Goal: Task Accomplishment & Management: Complete application form

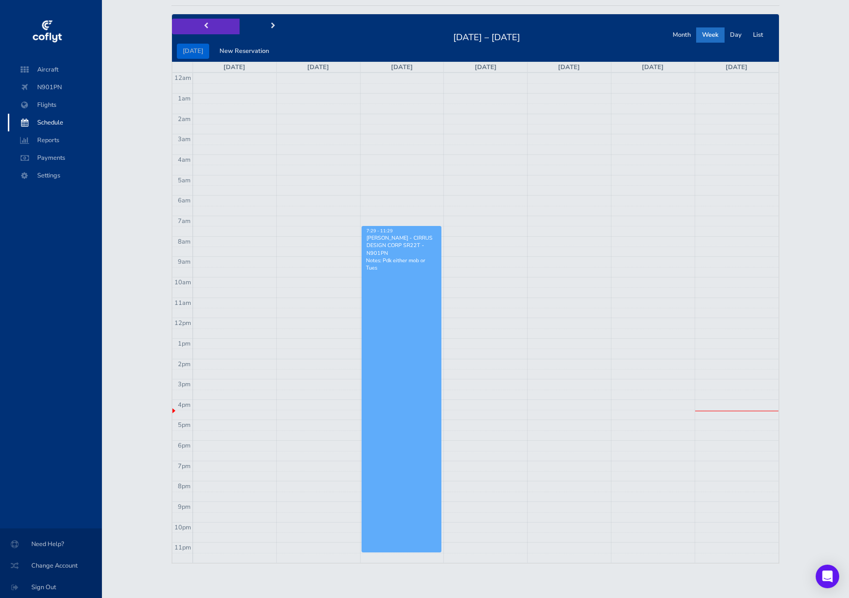
click at [205, 27] on span "prev" at bounding box center [206, 26] width 4 height 6
click at [275, 27] on button "next" at bounding box center [273, 26] width 68 height 15
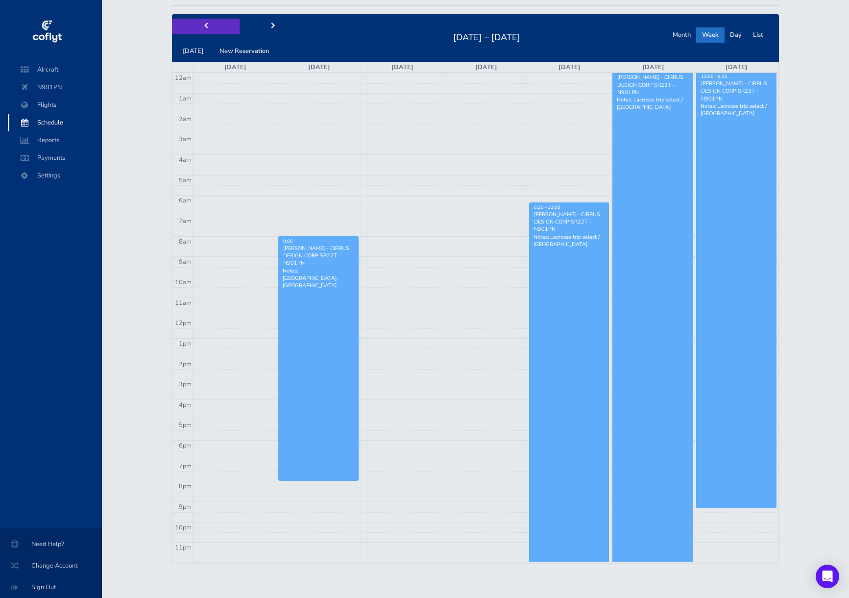
click at [204, 27] on span "prev" at bounding box center [206, 26] width 4 height 6
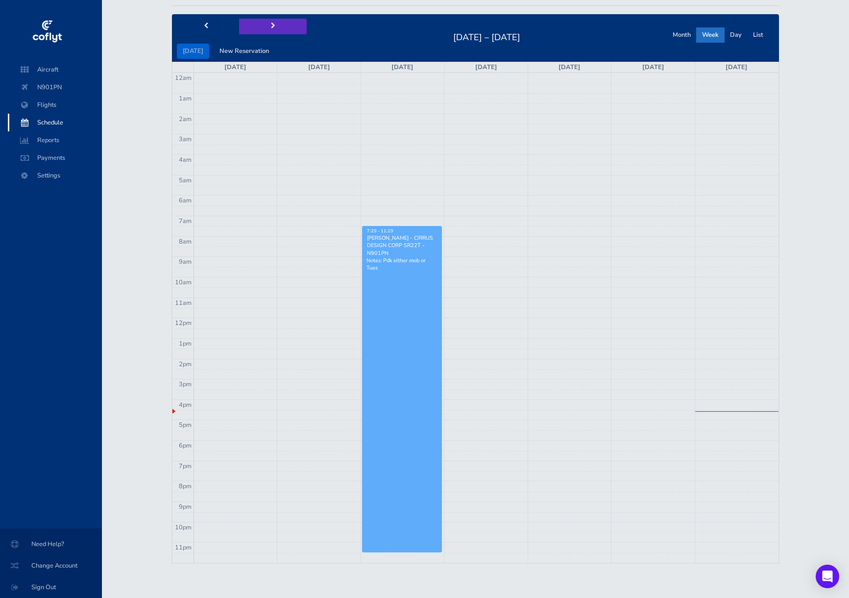
click at [267, 27] on button "next" at bounding box center [273, 26] width 68 height 15
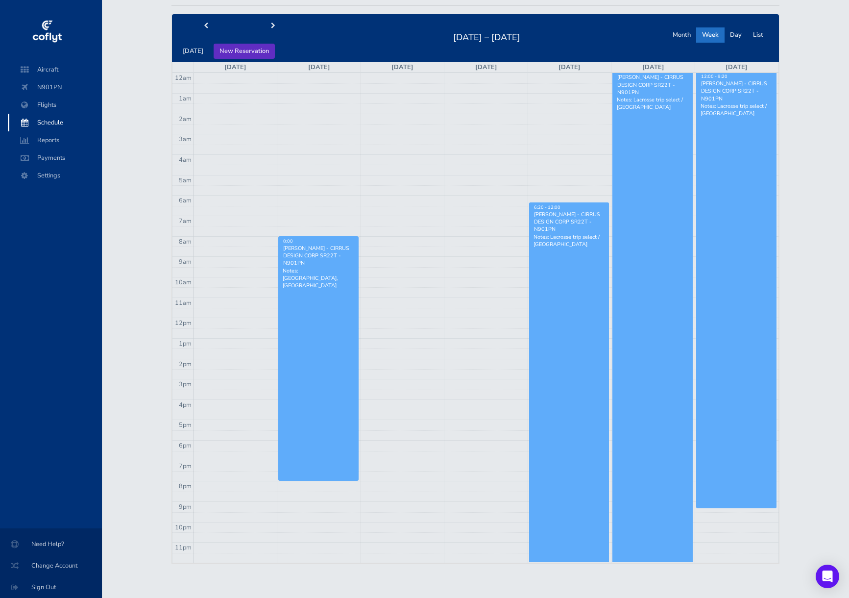
click at [249, 53] on button "New Reservation" at bounding box center [244, 51] width 61 height 15
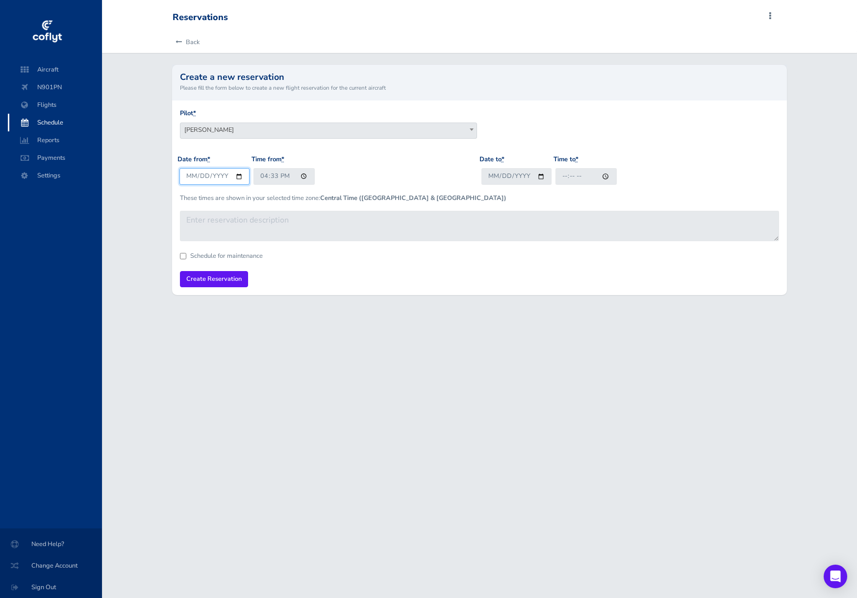
click at [237, 176] on input "2025-08-23" at bounding box center [214, 176] width 70 height 16
type input "2025-08-24"
click at [260, 174] on input "16:33" at bounding box center [283, 176] width 61 height 16
type input "15:00"
click at [546, 176] on input "Date to *" at bounding box center [516, 176] width 70 height 16
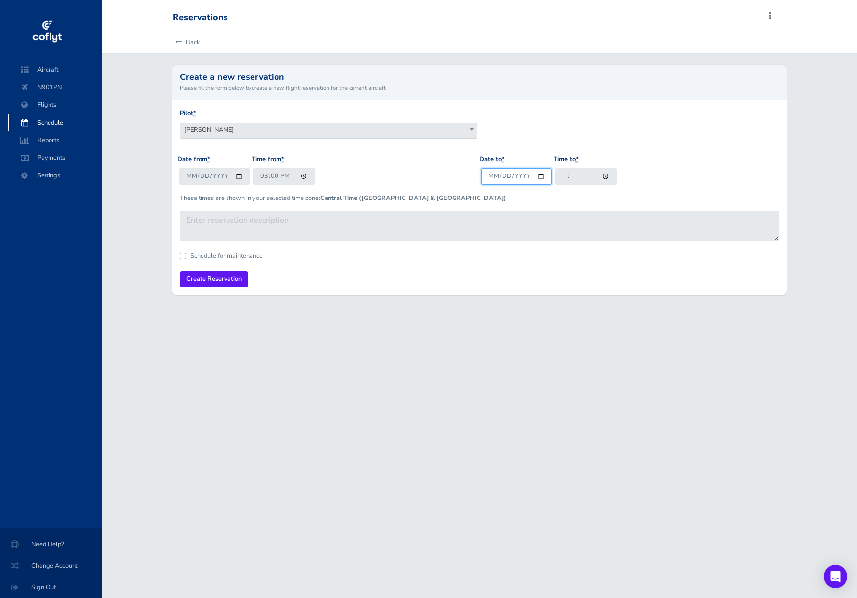
click at [543, 178] on input "Date to *" at bounding box center [516, 176] width 70 height 16
type input "2025-08-24"
click at [563, 175] on input "Time to *" at bounding box center [585, 176] width 61 height 16
type input "22:00"
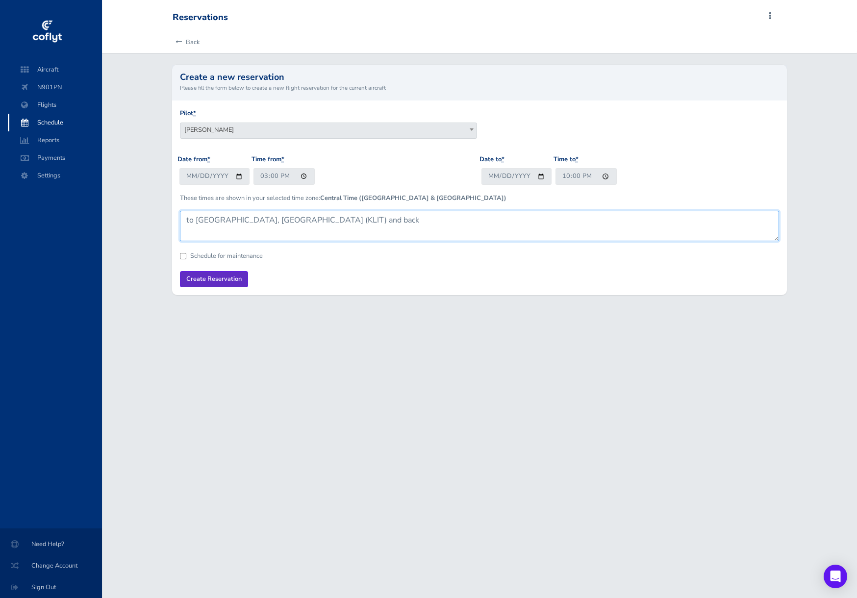
type textarea "to Little Rock, AR (KLIT) and back"
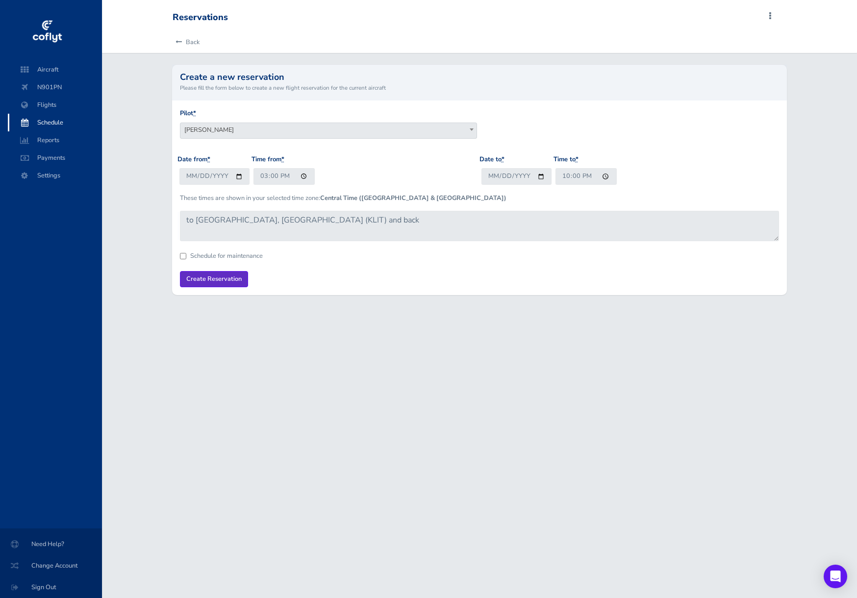
click at [235, 276] on input "Create Reservation" at bounding box center [214, 279] width 68 height 16
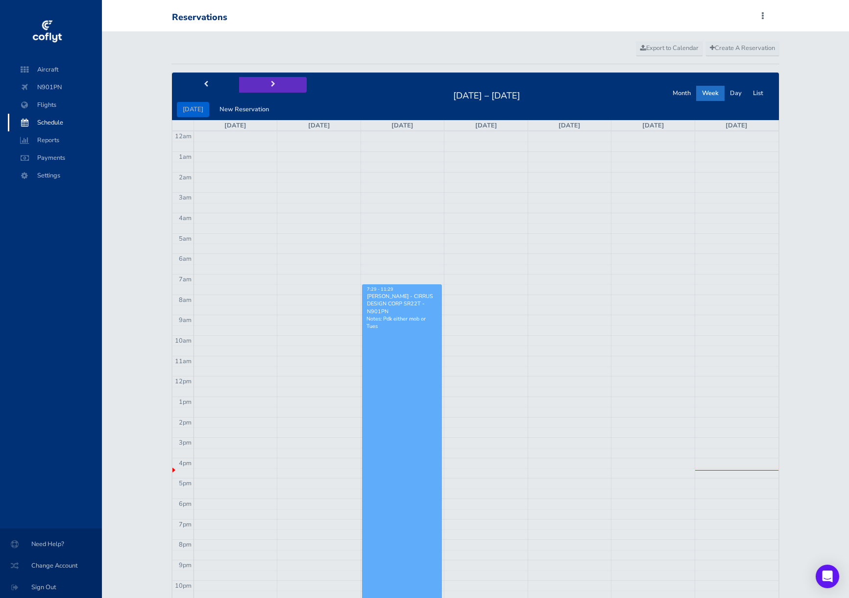
click at [263, 84] on button "next" at bounding box center [273, 84] width 68 height 15
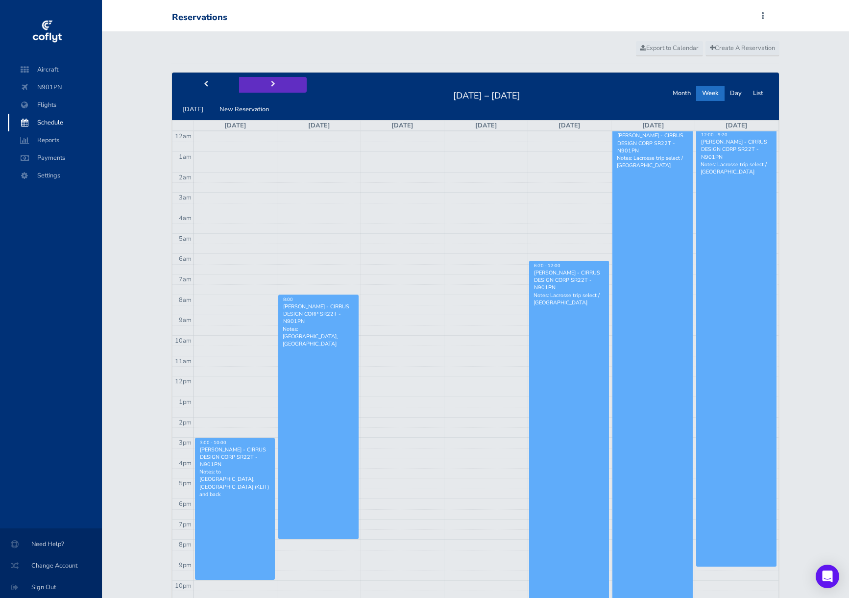
click at [262, 81] on button "next" at bounding box center [273, 84] width 68 height 15
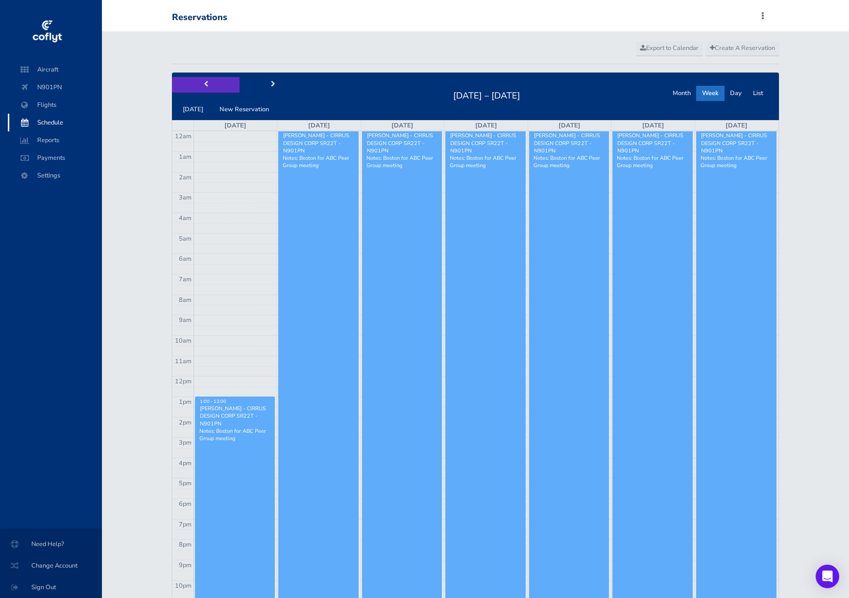
click at [208, 92] on button "prev" at bounding box center [206, 84] width 68 height 15
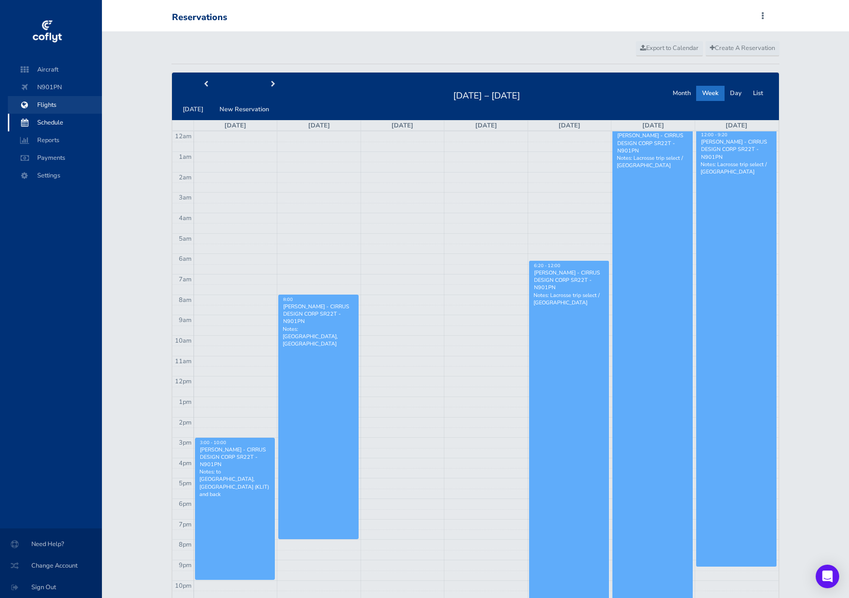
click at [37, 107] on span "Flights" at bounding box center [55, 105] width 74 height 18
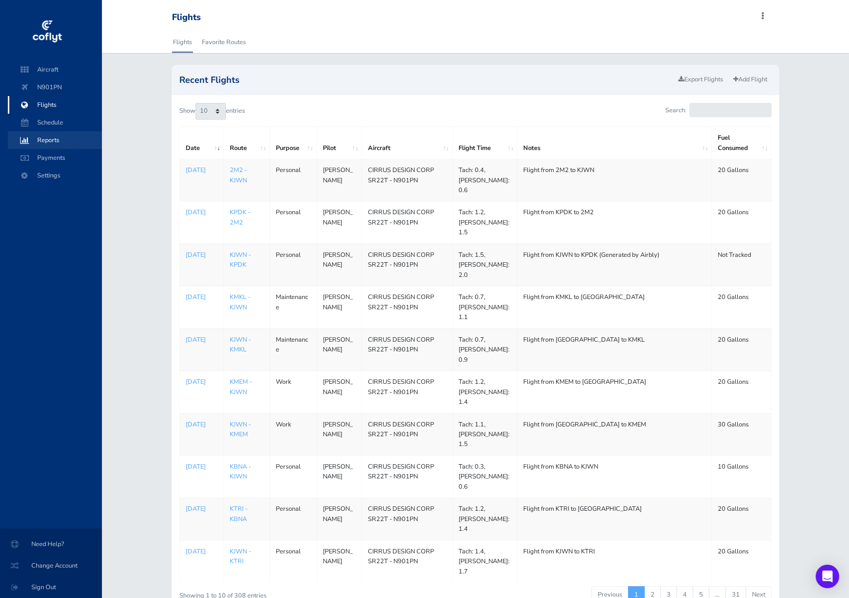
click at [50, 144] on span "Reports" at bounding box center [55, 140] width 74 height 18
